Goal: Task Accomplishment & Management: Complete application form

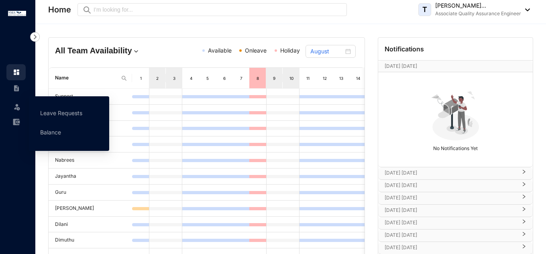
click at [14, 109] on img at bounding box center [17, 107] width 8 height 8
click at [51, 116] on link "Leave Requests" at bounding box center [61, 113] width 42 height 7
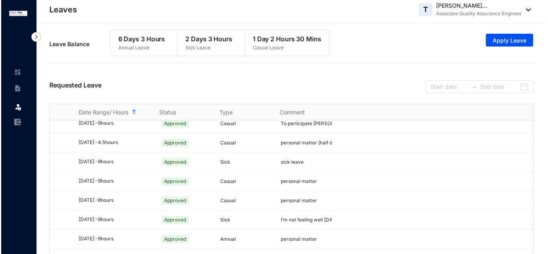
scroll to position [485, 0]
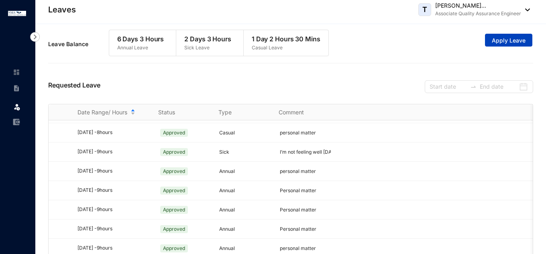
click at [498, 44] on span "Apply Leave" at bounding box center [509, 41] width 34 height 8
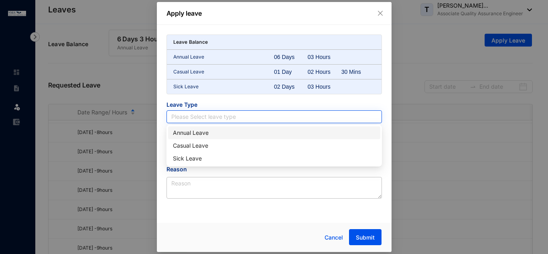
click at [191, 112] on input "search" at bounding box center [274, 117] width 206 height 12
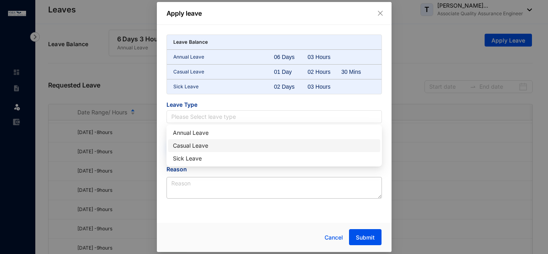
click at [190, 146] on div "Casual Leave" at bounding box center [274, 145] width 203 height 9
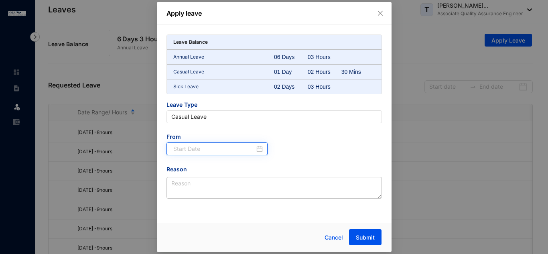
click at [212, 150] on input at bounding box center [214, 149] width 82 height 9
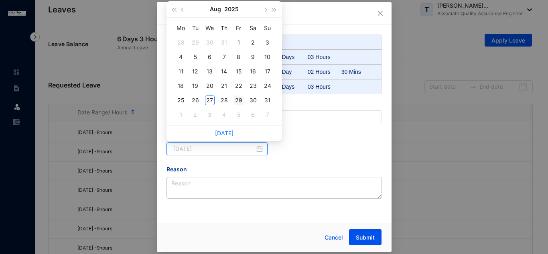
type input "[DATE]"
click at [238, 102] on div "29" at bounding box center [239, 101] width 10 height 10
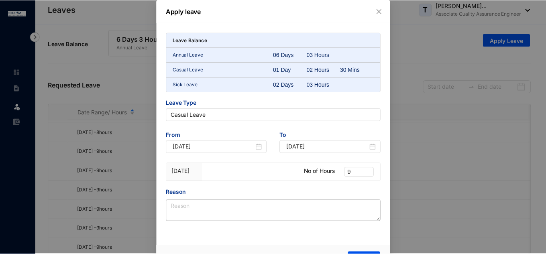
scroll to position [21, 0]
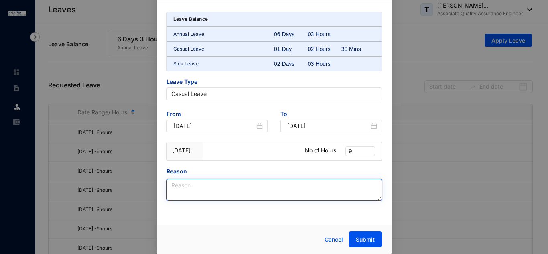
click at [276, 186] on textarea "Reason" at bounding box center [275, 190] width 216 height 22
type textarea "personal matter"
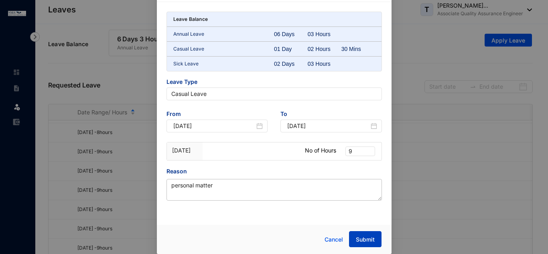
click at [375, 246] on button "Submit" at bounding box center [365, 239] width 33 height 16
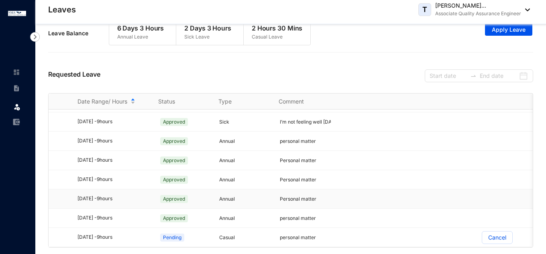
scroll to position [14, 0]
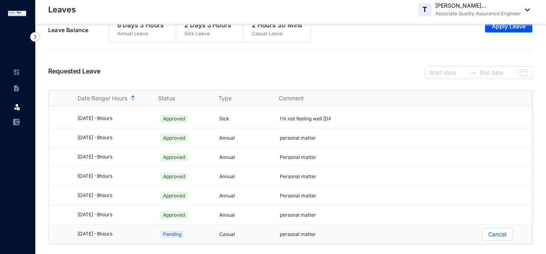
click at [493, 232] on p "Cancel" at bounding box center [497, 234] width 18 height 12
click at [482, 236] on input "Cancel" at bounding box center [482, 236] width 0 height 0
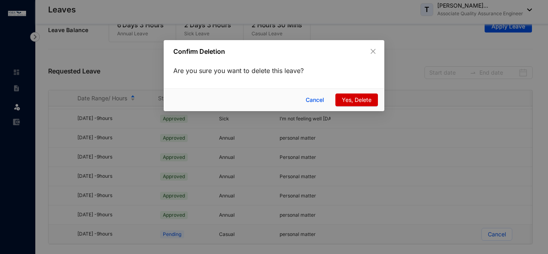
click at [366, 100] on span "Yes, Delete" at bounding box center [357, 100] width 30 height 9
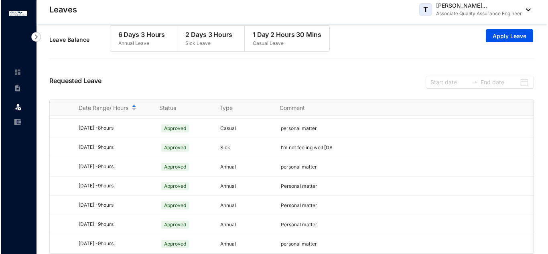
scroll to position [0, 0]
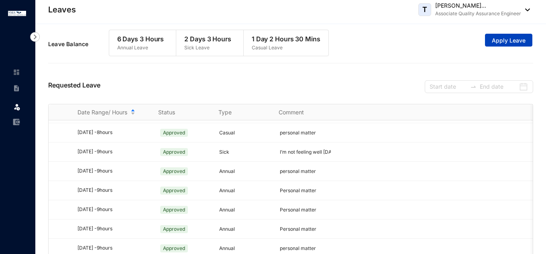
click at [499, 44] on span "Apply Leave" at bounding box center [509, 41] width 34 height 8
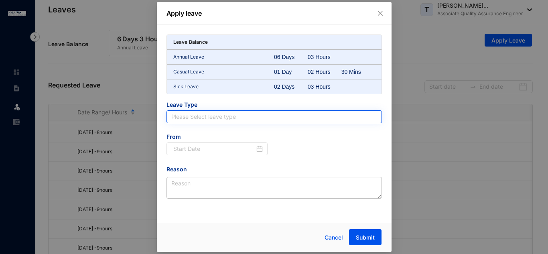
click at [200, 118] on input "search" at bounding box center [274, 117] width 206 height 12
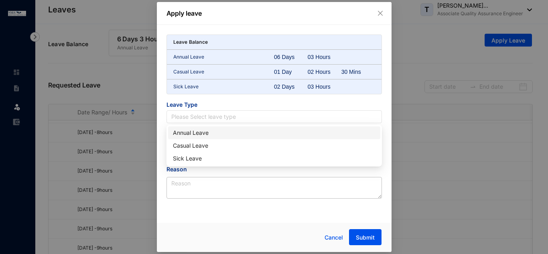
click at [204, 134] on div "Annual Leave" at bounding box center [274, 132] width 203 height 9
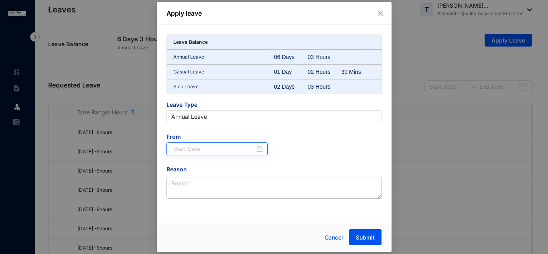
click at [196, 147] on input at bounding box center [214, 149] width 82 height 9
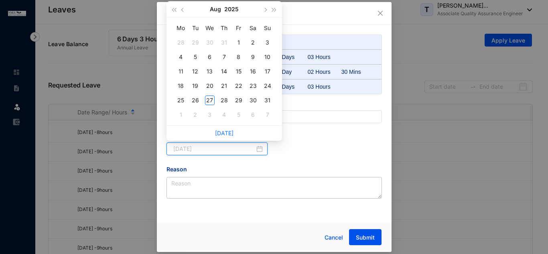
type input "[DATE]"
click at [263, 11] on button "button" at bounding box center [265, 9] width 9 height 16
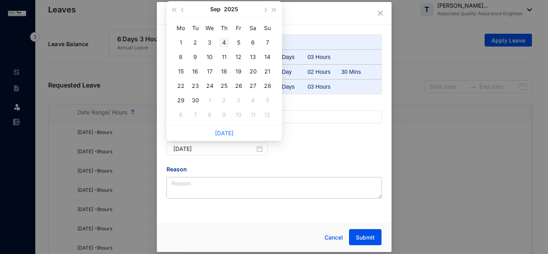
type input "[DATE]"
click at [223, 42] on div "4" at bounding box center [225, 43] width 10 height 10
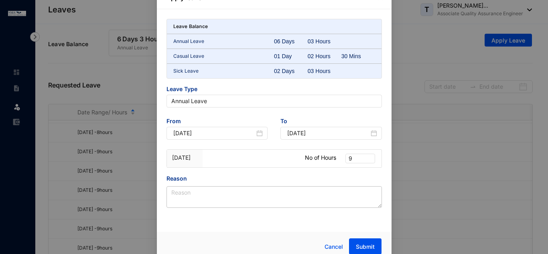
scroll to position [21, 0]
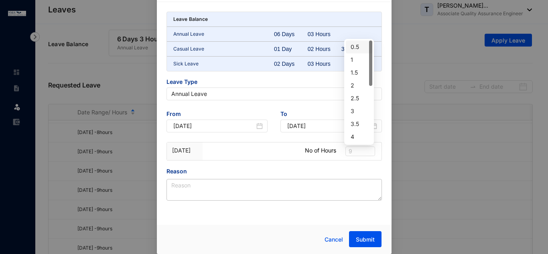
drag, startPoint x: 360, startPoint y: 150, endPoint x: 339, endPoint y: 150, distance: 21.3
click at [339, 150] on div "[DATE] No of Hours 9" at bounding box center [274, 152] width 215 height 18
click at [304, 164] on div "Leave Balance Annual Leave 06 Days 03 Hours Casual Leave 01 Day 02 Hours 30 Min…" at bounding box center [275, 106] width 216 height 189
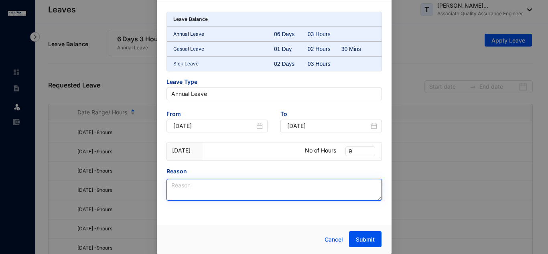
click at [248, 186] on textarea "Reason" at bounding box center [275, 190] width 216 height 22
type textarea "personal matter"
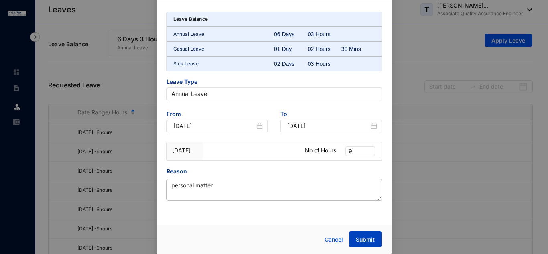
click at [361, 235] on button "Submit" at bounding box center [365, 239] width 33 height 16
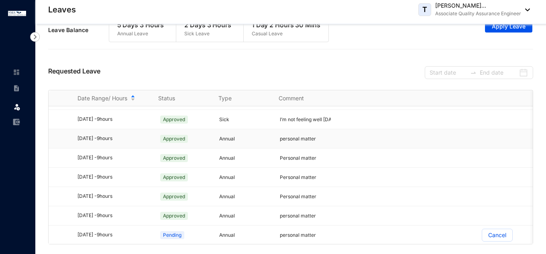
scroll to position [504, 0]
